Goal: Information Seeking & Learning: Learn about a topic

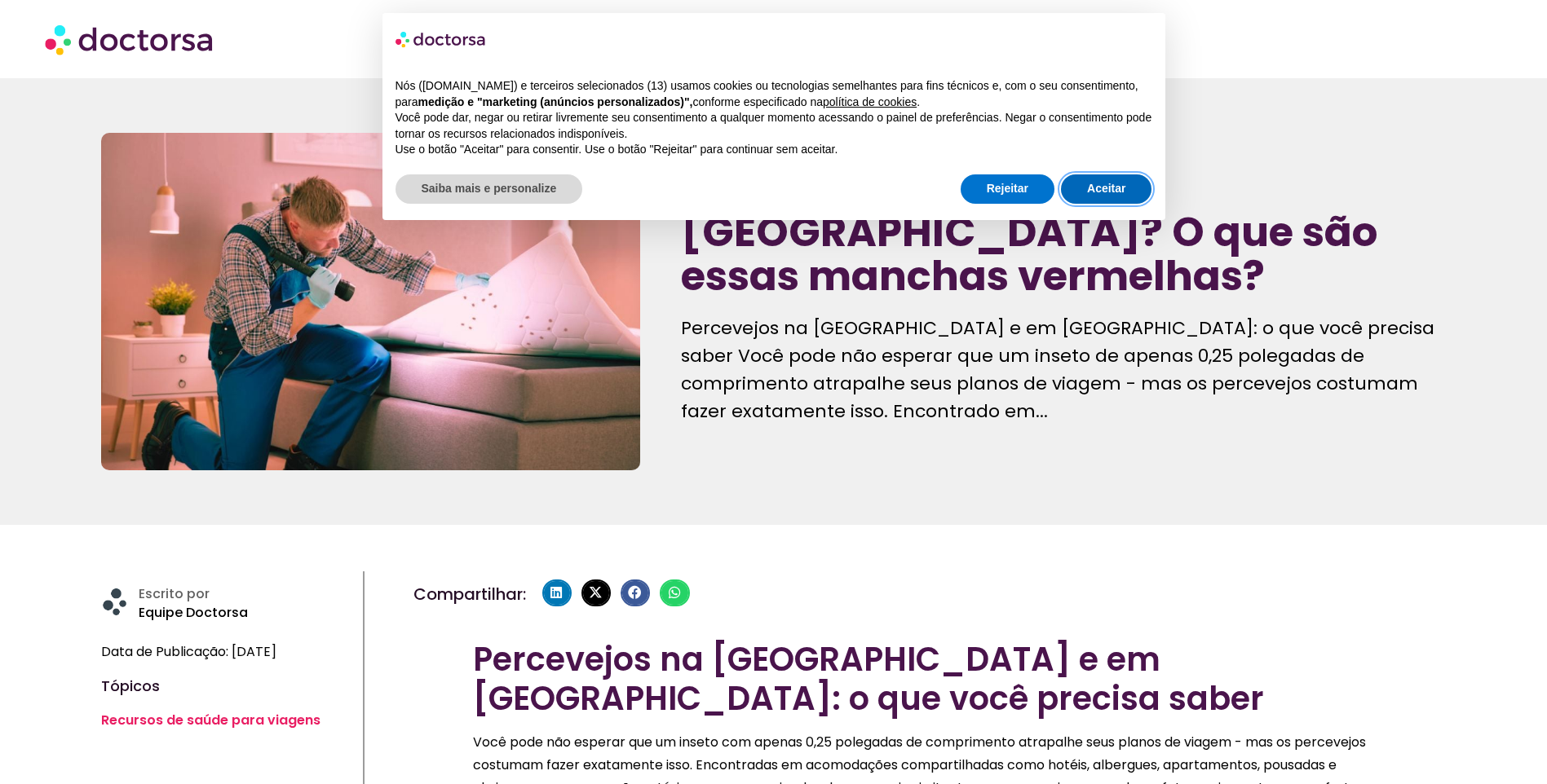
click at [1104, 192] on button "Aceitar" at bounding box center [1106, 190] width 91 height 30
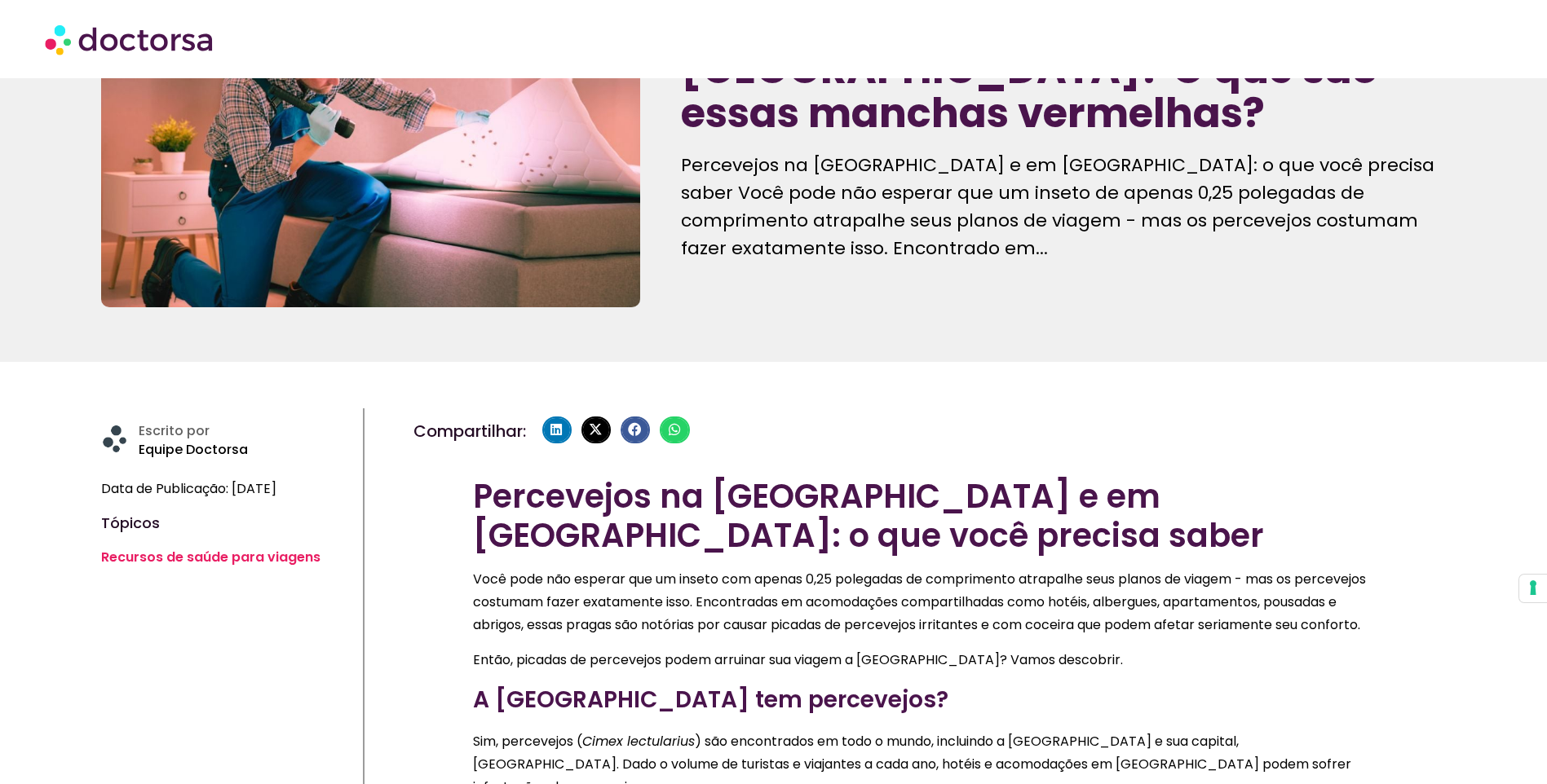
click at [946, 232] on div "Percevejos na [GEOGRAPHIC_DATA] e em [GEOGRAPHIC_DATA]: o que você precisa sabe…" at bounding box center [1063, 212] width 765 height 123
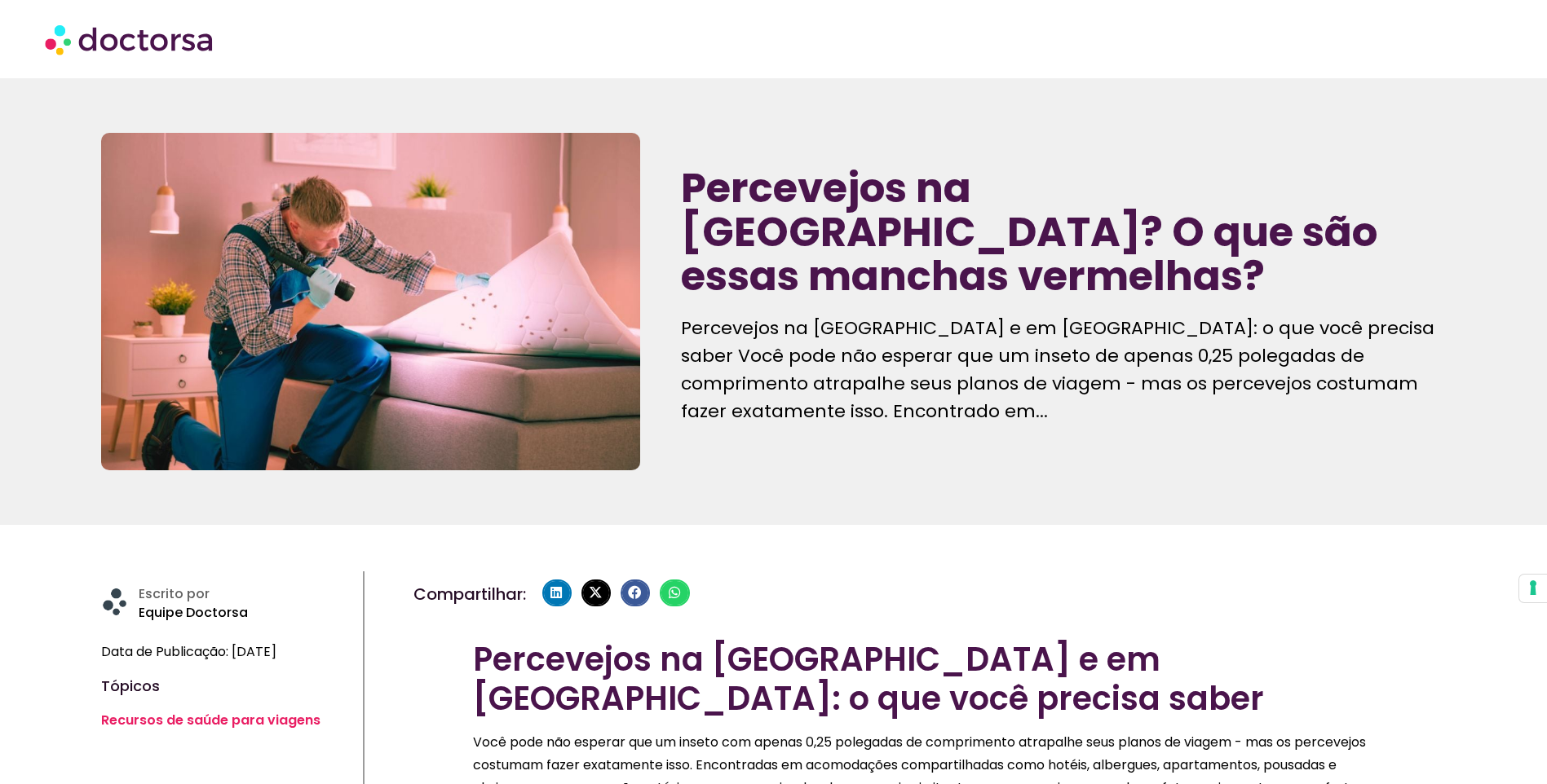
click at [1057, 291] on h1 "Percevejos na [GEOGRAPHIC_DATA]? O que são essas manchas vermelhas?" at bounding box center [1063, 232] width 765 height 132
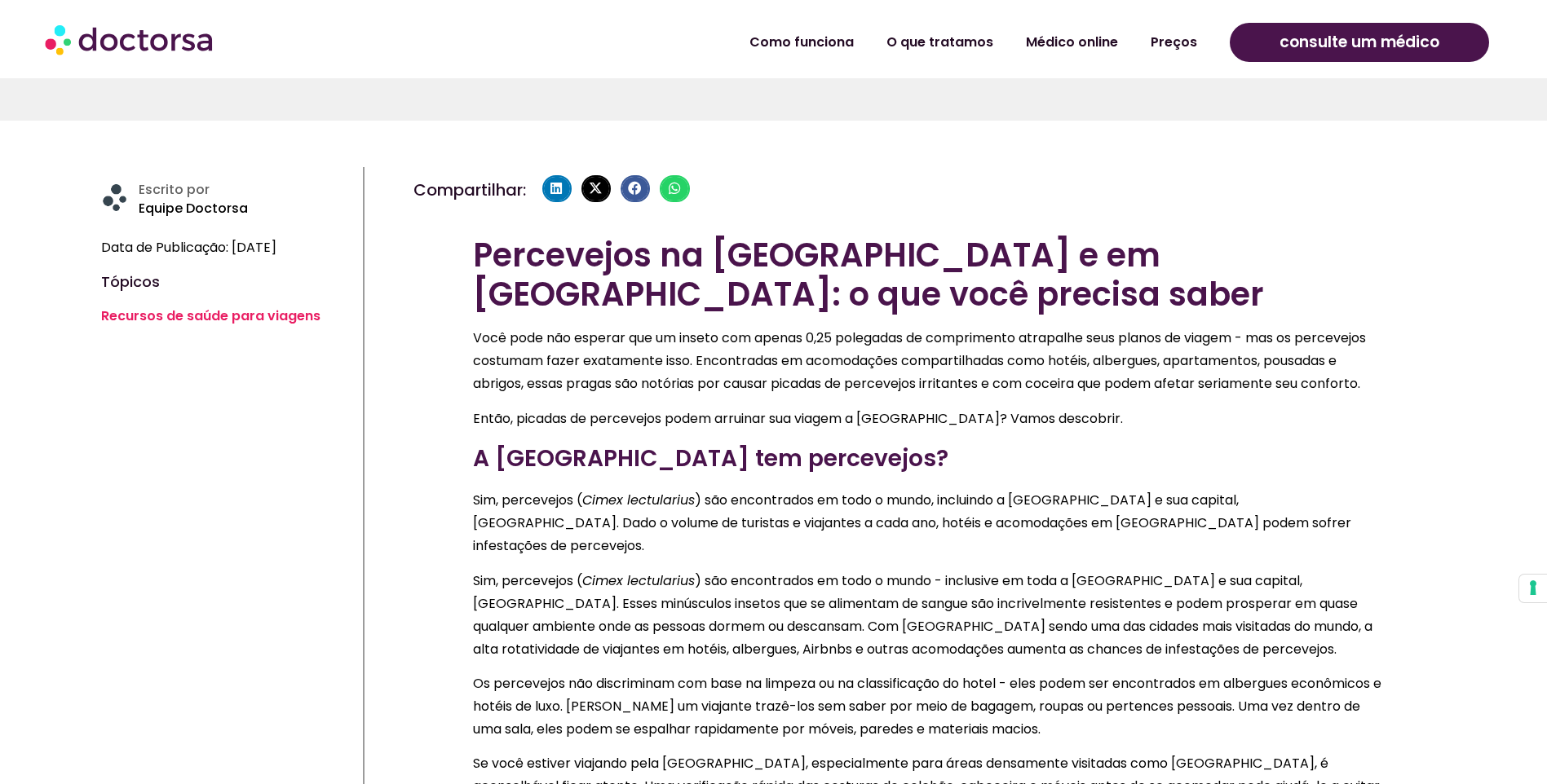
scroll to position [407, 0]
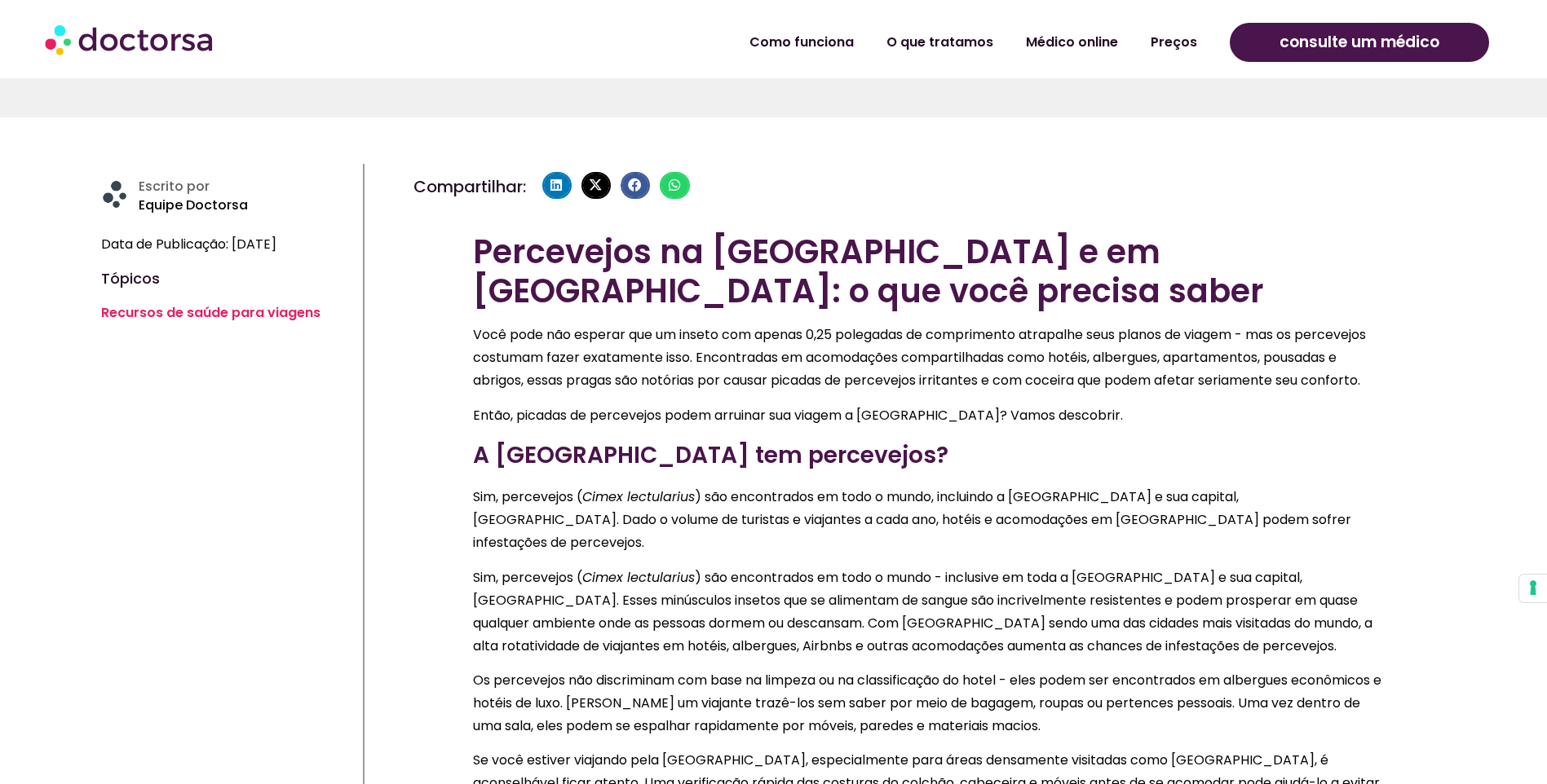
drag, startPoint x: 876, startPoint y: 343, endPoint x: 864, endPoint y: 323, distance: 23.3
click at [875, 343] on p "Você pode não esperar que um inseto com apenas 0,25 polegadas de comprimento at…" at bounding box center [929, 358] width 913 height 69
click at [890, 381] on p "Você pode não esperar que um inseto com apenas 0,25 polegadas de comprimento at…" at bounding box center [929, 358] width 913 height 69
drag, startPoint x: 890, startPoint y: 381, endPoint x: 893, endPoint y: 461, distance: 80.1
click at [885, 392] on p "Você pode não esperar que um inseto com apenas 0,25 polegadas de comprimento at…" at bounding box center [929, 358] width 913 height 69
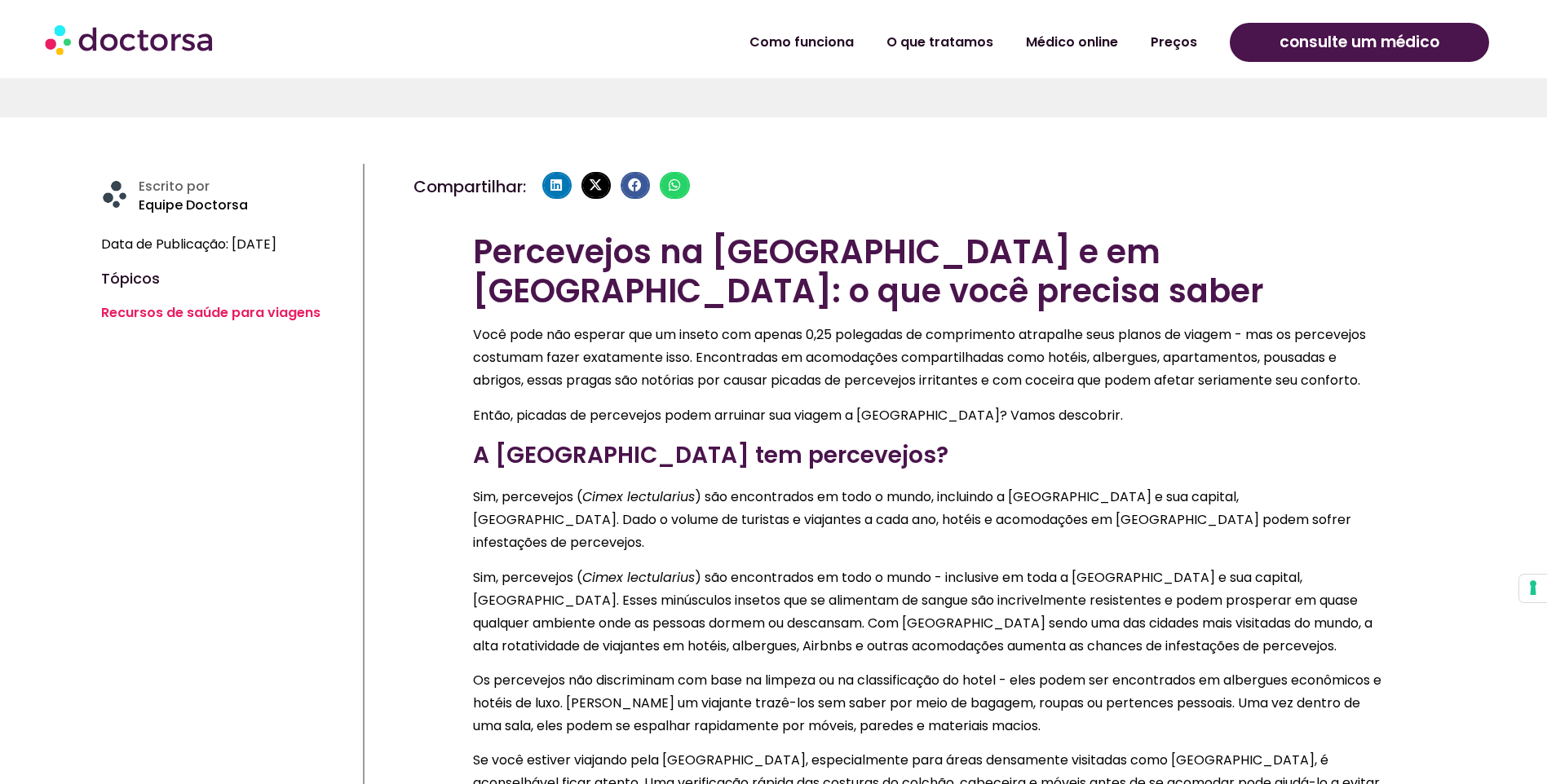
click at [1012, 374] on p "Você pode não esperar que um inseto com apenas 0,25 polegadas de comprimento at…" at bounding box center [929, 358] width 913 height 69
click at [1051, 385] on p "Você pode não esperar que um inseto com apenas 0,25 polegadas de comprimento at…" at bounding box center [929, 358] width 913 height 69
click at [972, 425] on div "Percevejos na [GEOGRAPHIC_DATA] e em [GEOGRAPHIC_DATA]: o que você precisa sabe…" at bounding box center [929, 525] width 913 height 586
click at [936, 392] on p "Você pode não esperar que um inseto com apenas 0,25 polegadas de comprimento at…" at bounding box center [929, 358] width 913 height 69
click at [831, 392] on p "Você pode não esperar que um inseto com apenas 0,25 polegadas de comprimento at…" at bounding box center [929, 358] width 913 height 69
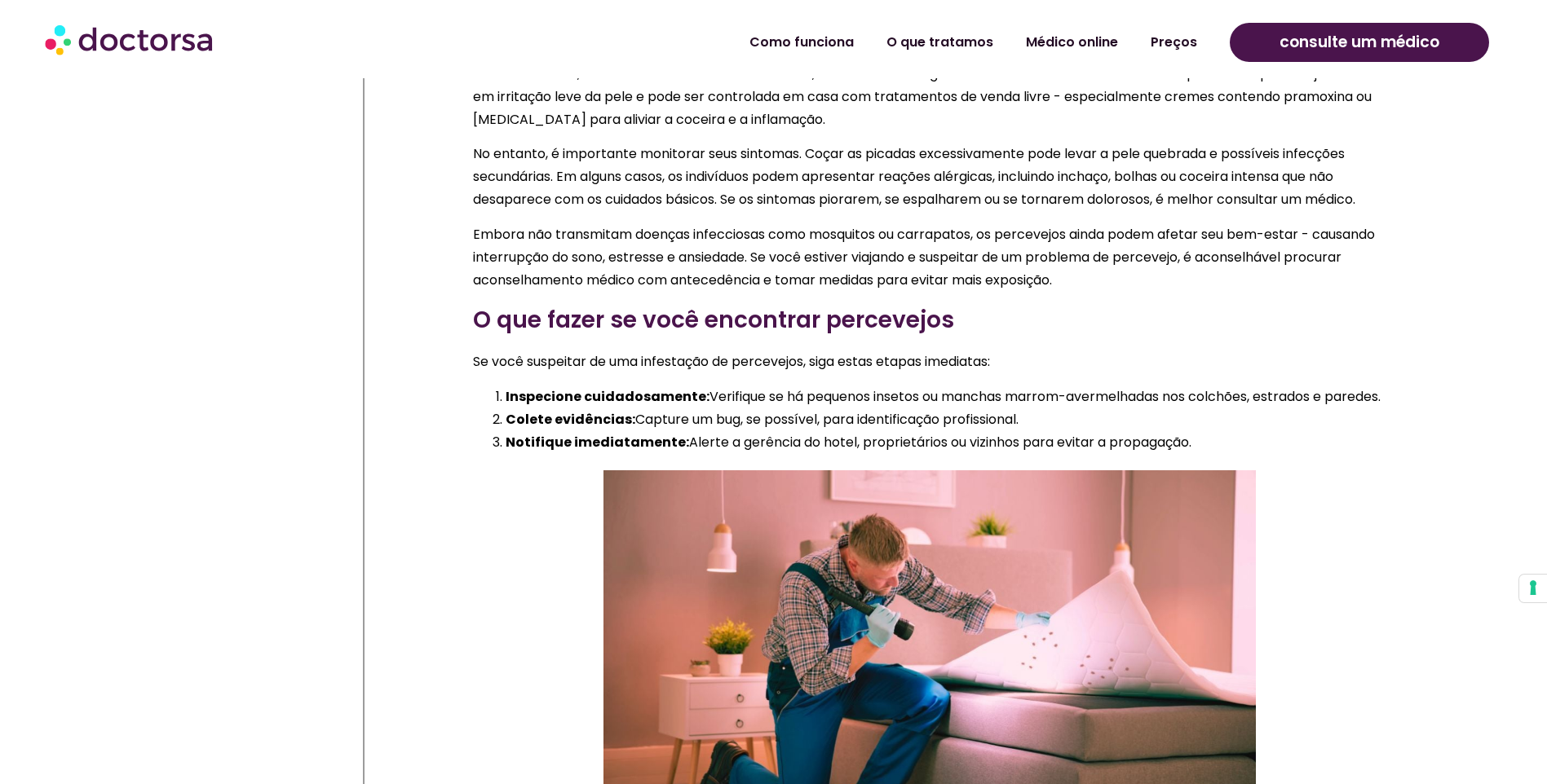
scroll to position [1875, 0]
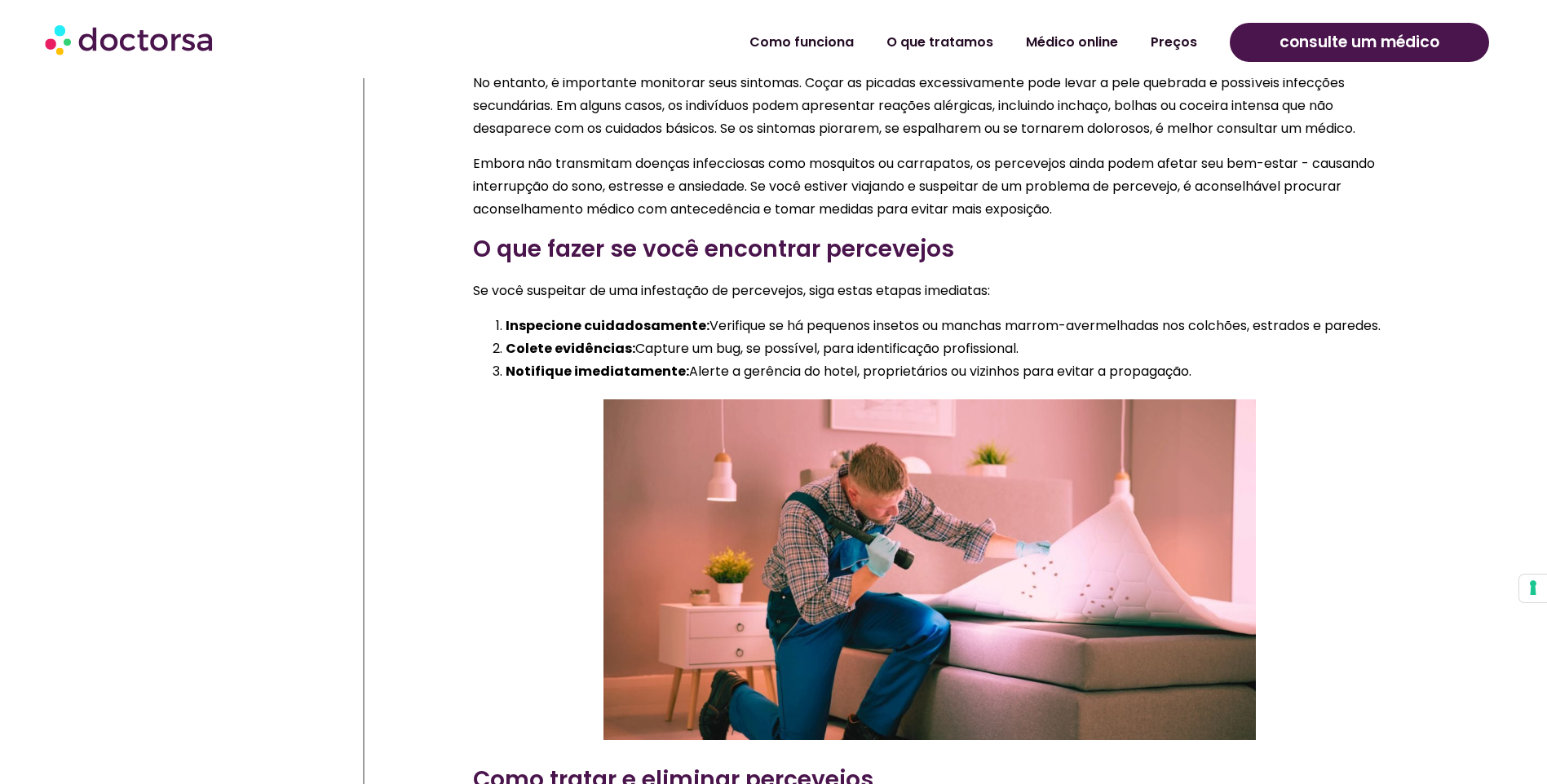
click at [864, 338] on li "Inspecione cuidadosamente: Verifique se há pequenos insetos ou manchas marrom-a…" at bounding box center [946, 326] width 881 height 23
click at [891, 305] on div "Identificando picadas de percevejos As picadas de percevejos costumam ser indol…" at bounding box center [929, 63] width 913 height 640
click at [872, 338] on li "Inspecione cuidadosamente: Verifique se há pequenos insetos ou manchas marrom-a…" at bounding box center [946, 326] width 881 height 23
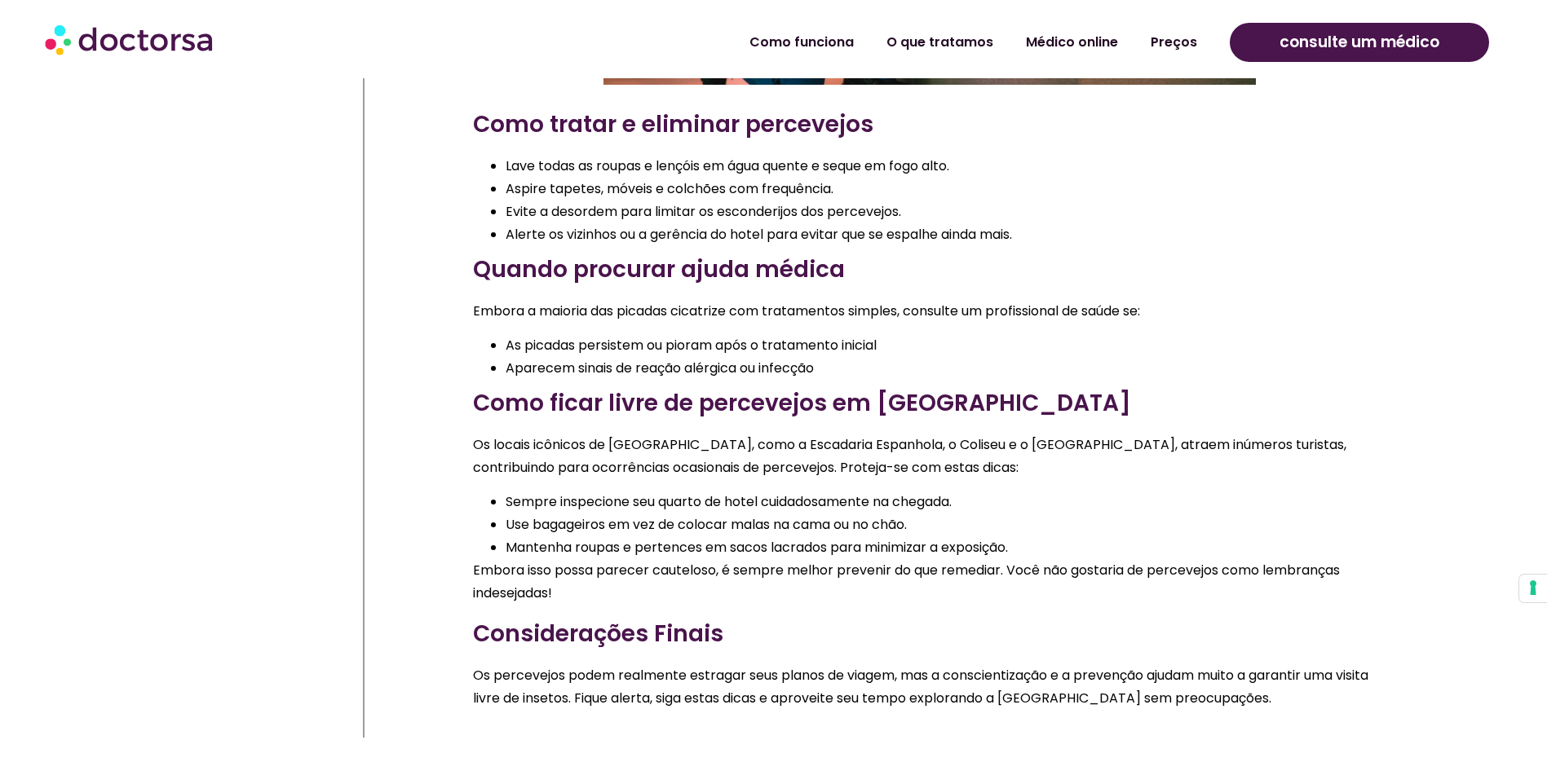
scroll to position [2853, 0]
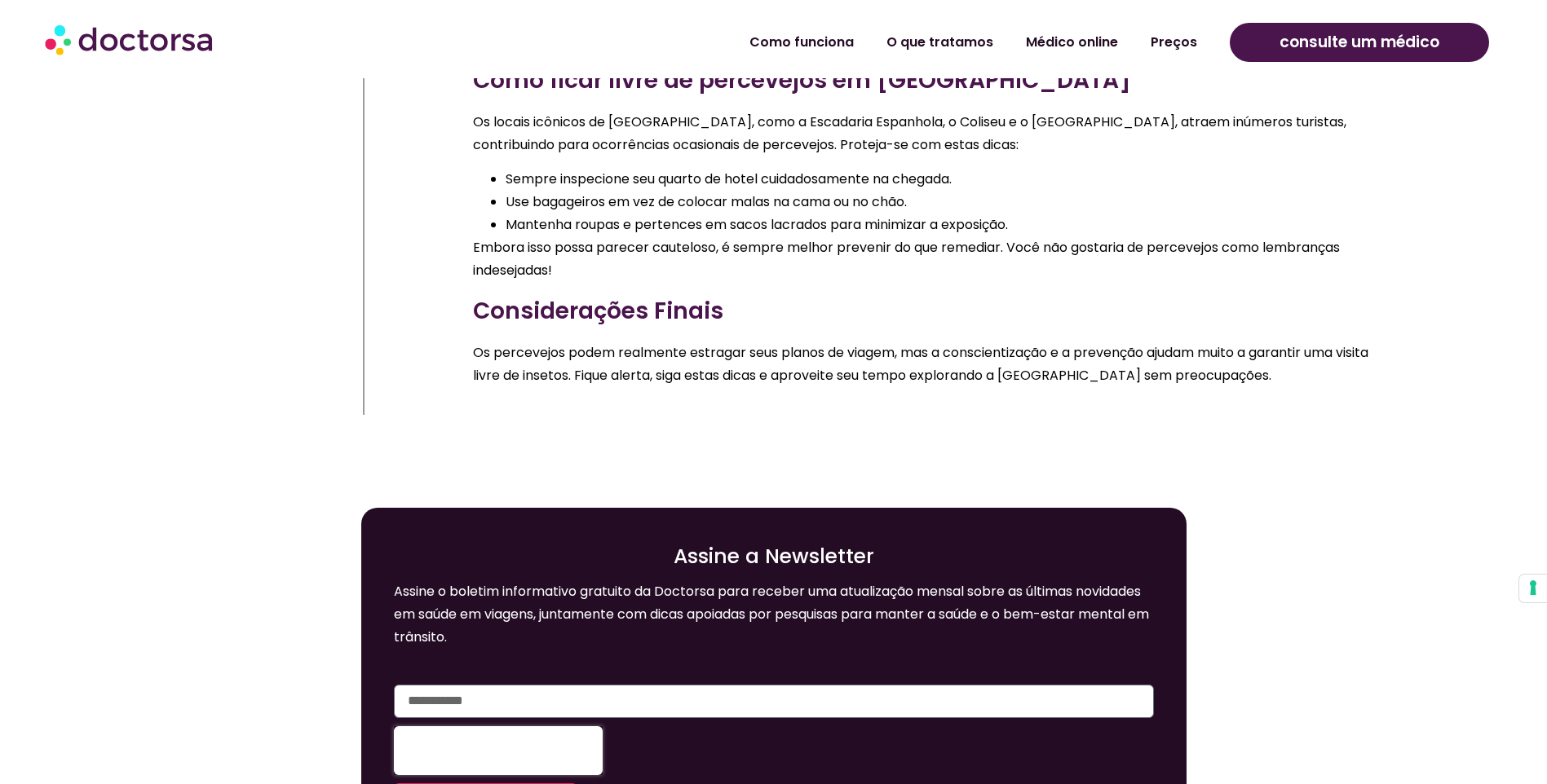
click at [1114, 157] on p "Os locais icônicos de [GEOGRAPHIC_DATA], como a Escadaria Espanhola, o Coliseu …" at bounding box center [929, 133] width 913 height 45
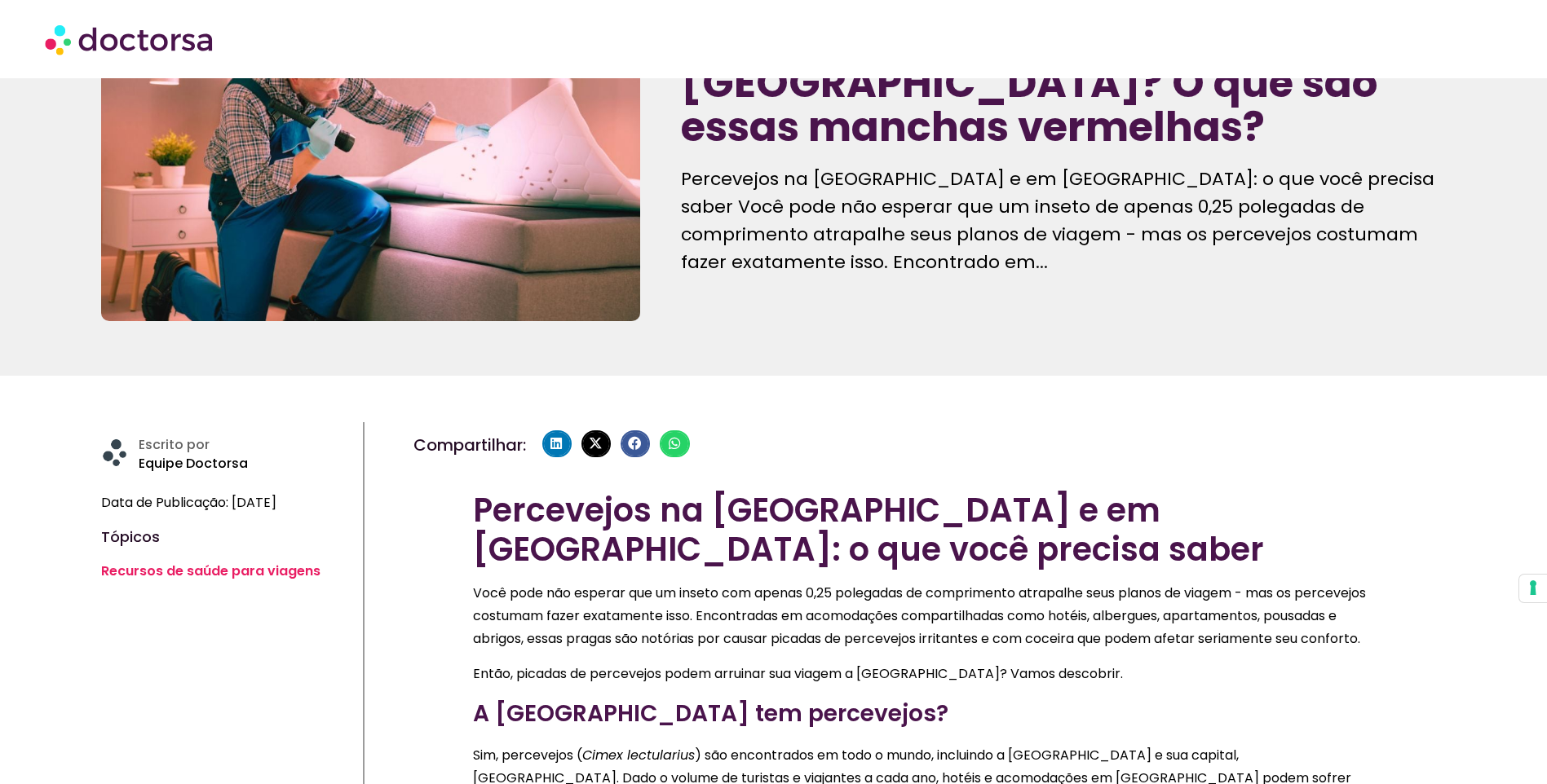
scroll to position [0, 0]
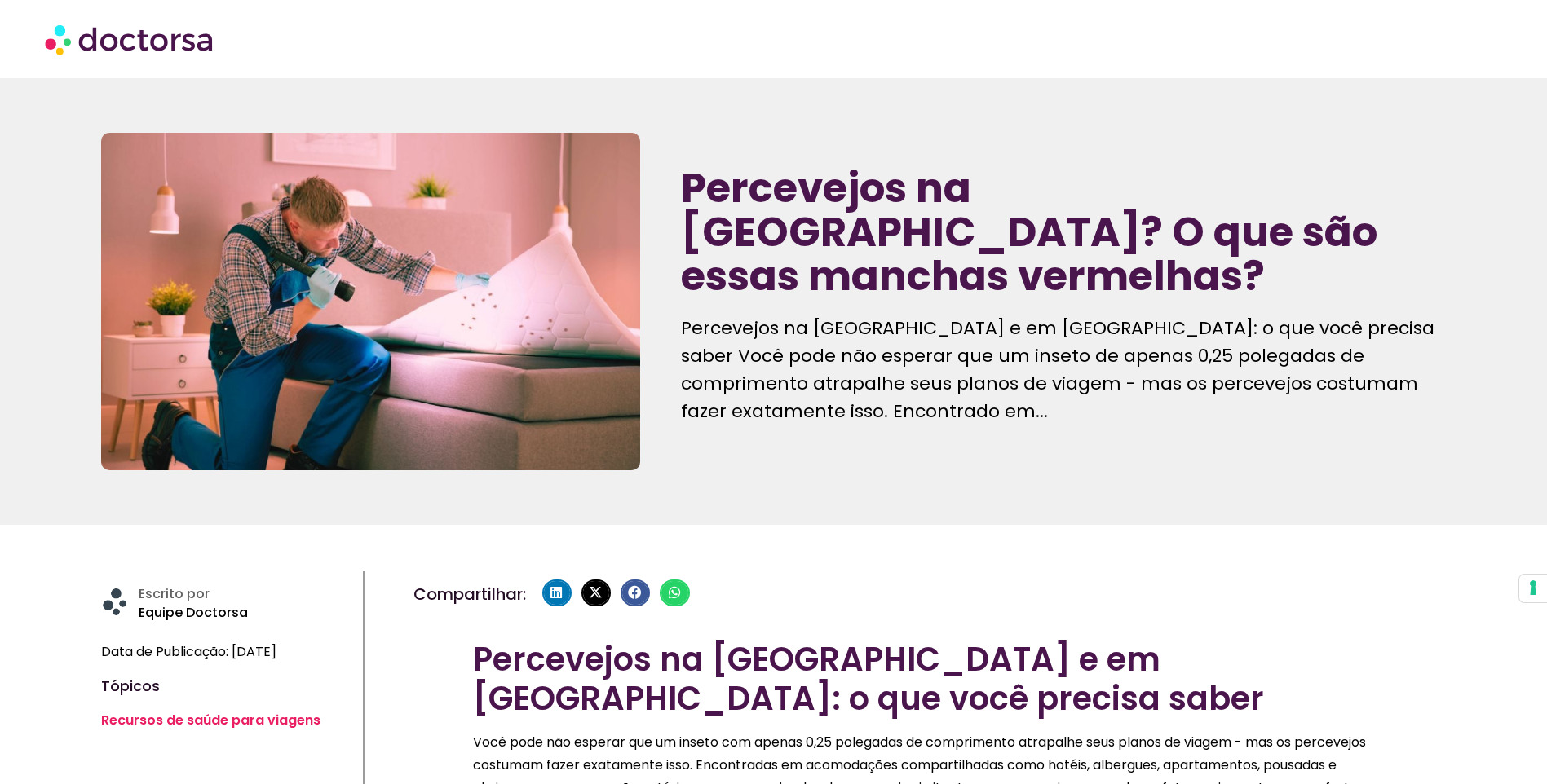
click at [1027, 453] on div "Percevejos na [GEOGRAPHIC_DATA]? O que são essas manchas vermelhas? Percevejos …" at bounding box center [1064, 301] width 782 height 354
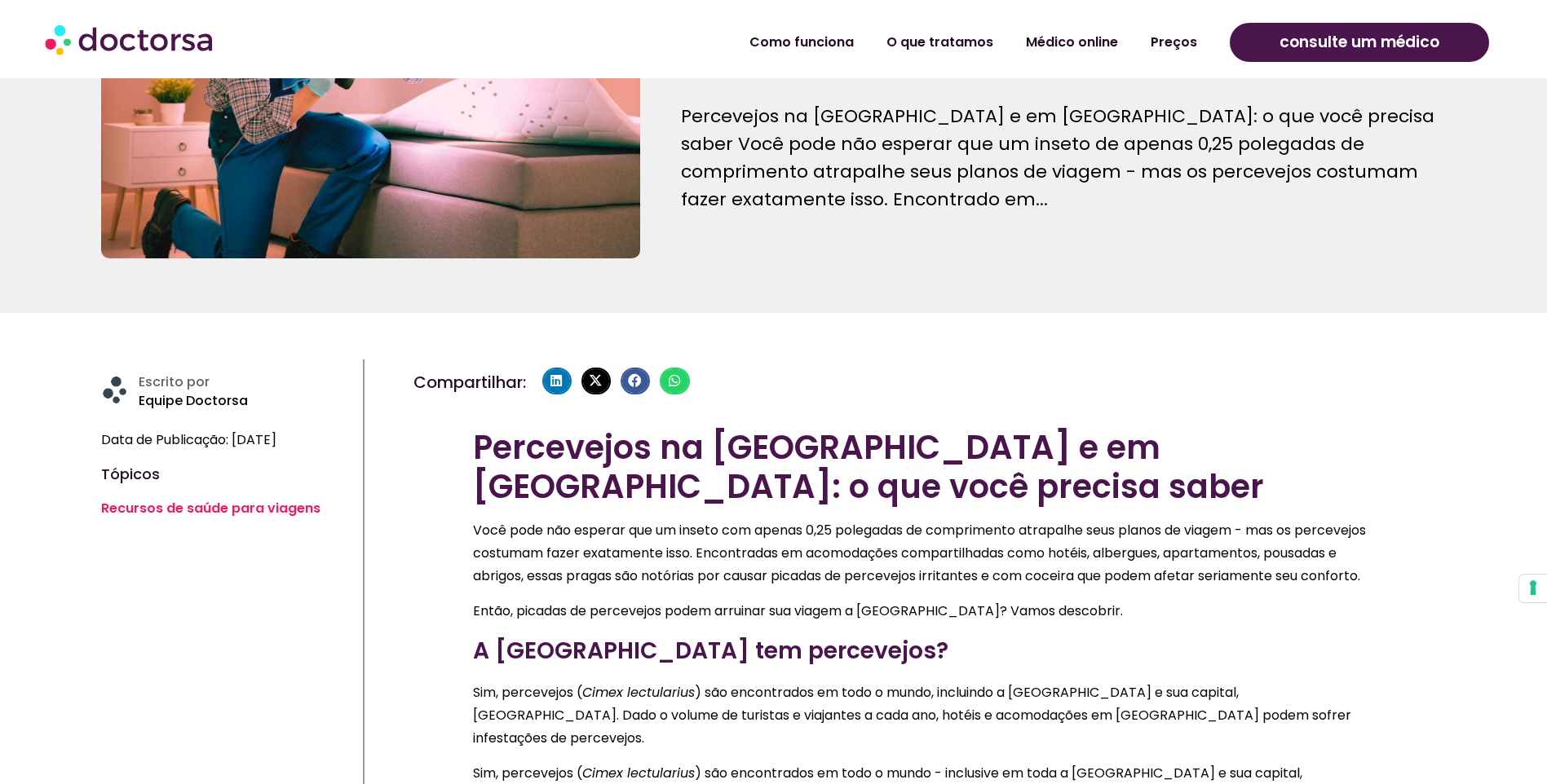
scroll to position [245, 0]
